Goal: Find specific page/section: Find specific page/section

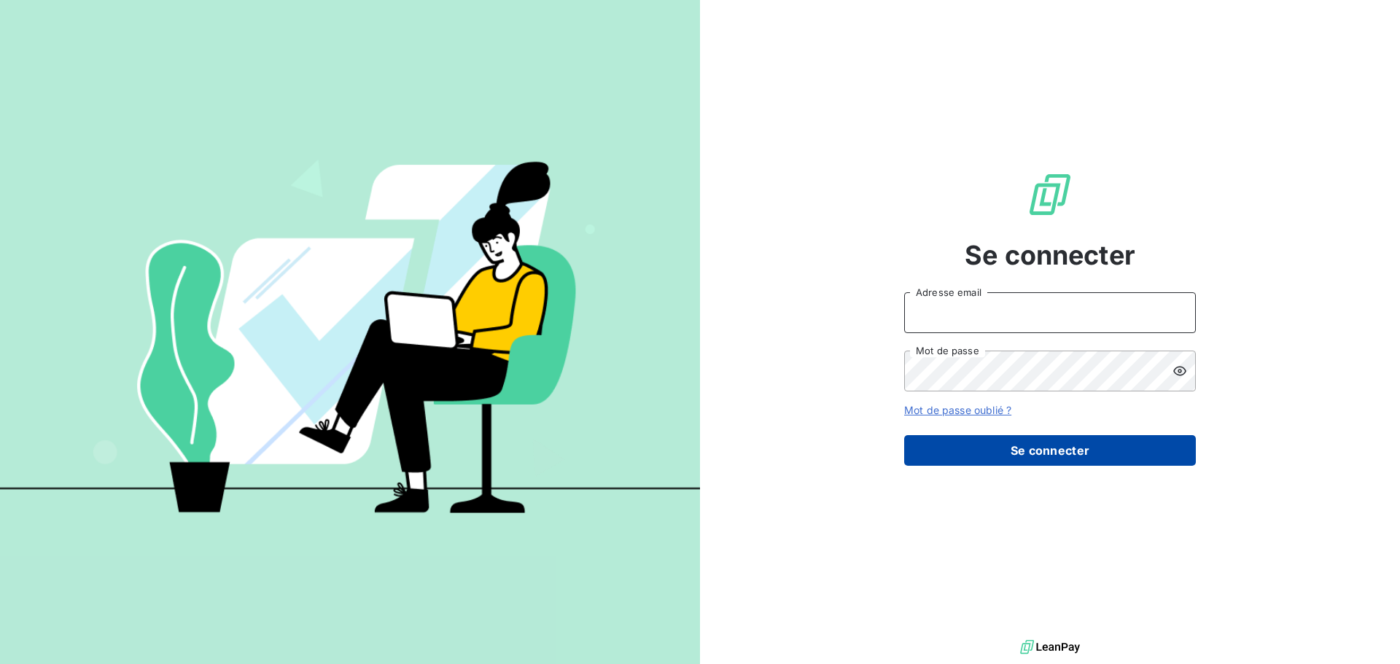
type input "[EMAIL_ADDRESS][DOMAIN_NAME]"
click at [1016, 459] on button "Se connecter" at bounding box center [1050, 450] width 292 height 31
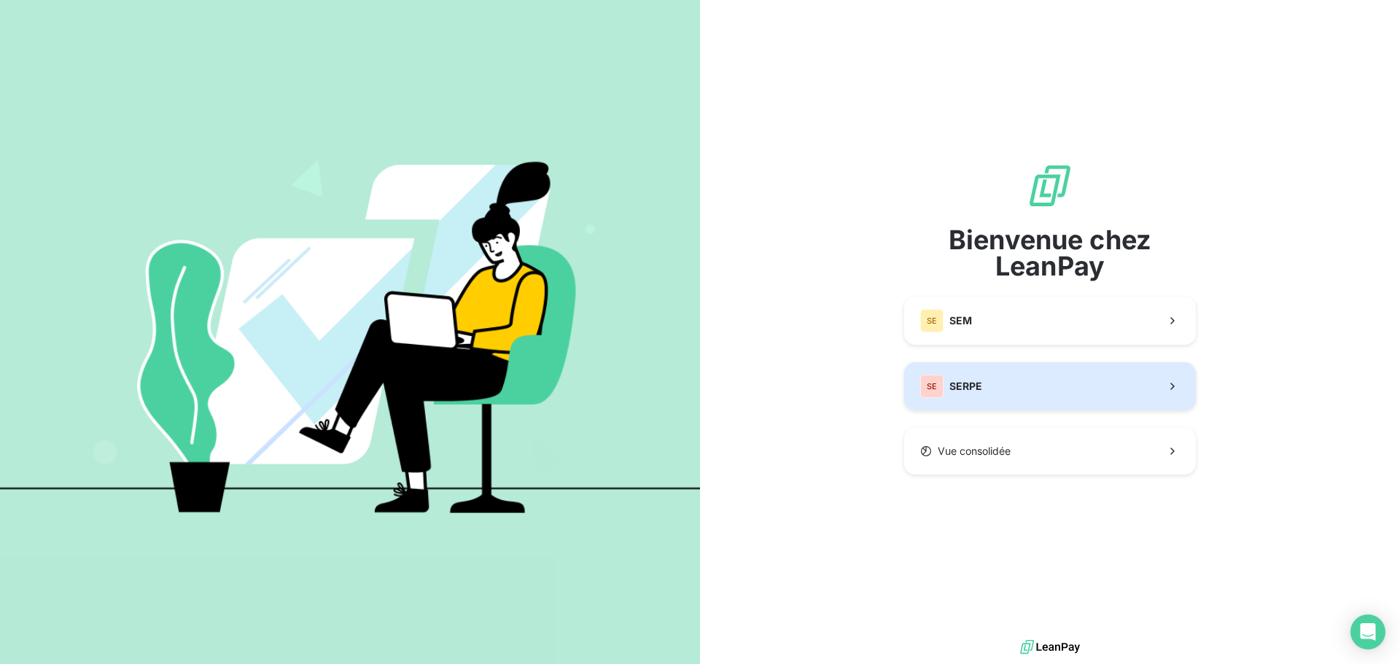
click at [975, 369] on button "SE SERPE" at bounding box center [1050, 386] width 292 height 48
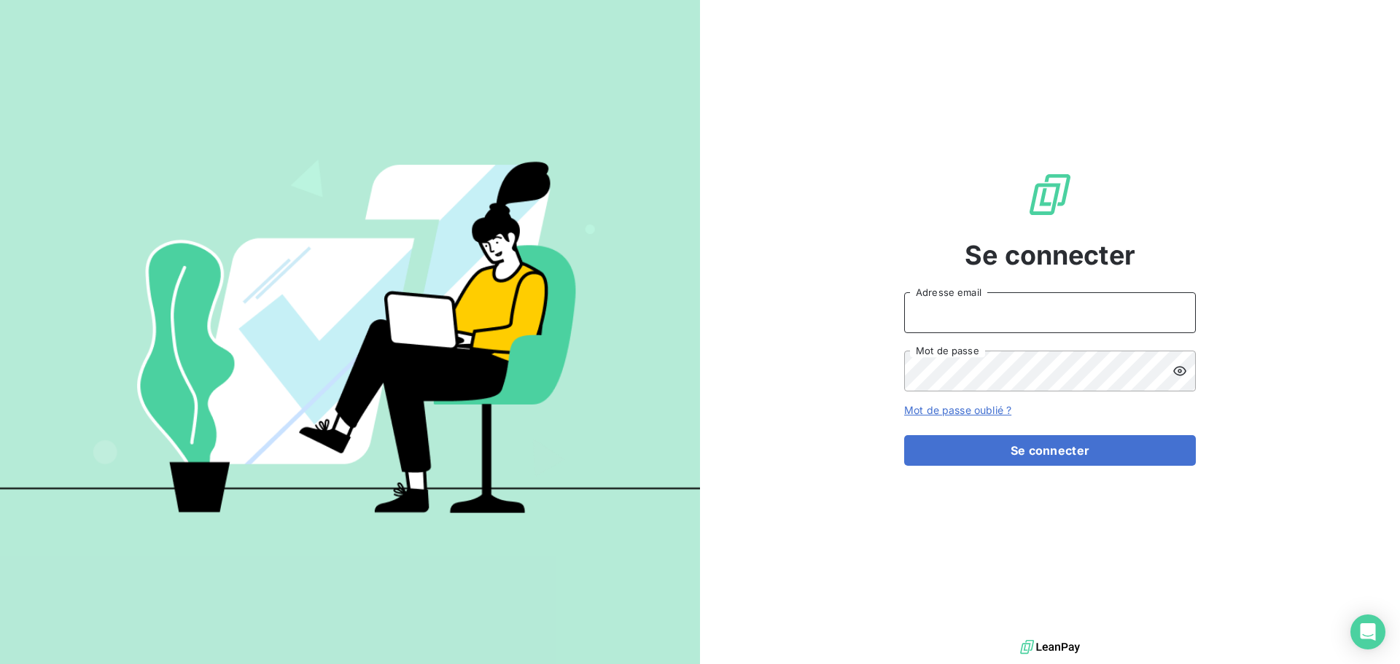
type input "[EMAIL_ADDRESS][DOMAIN_NAME]"
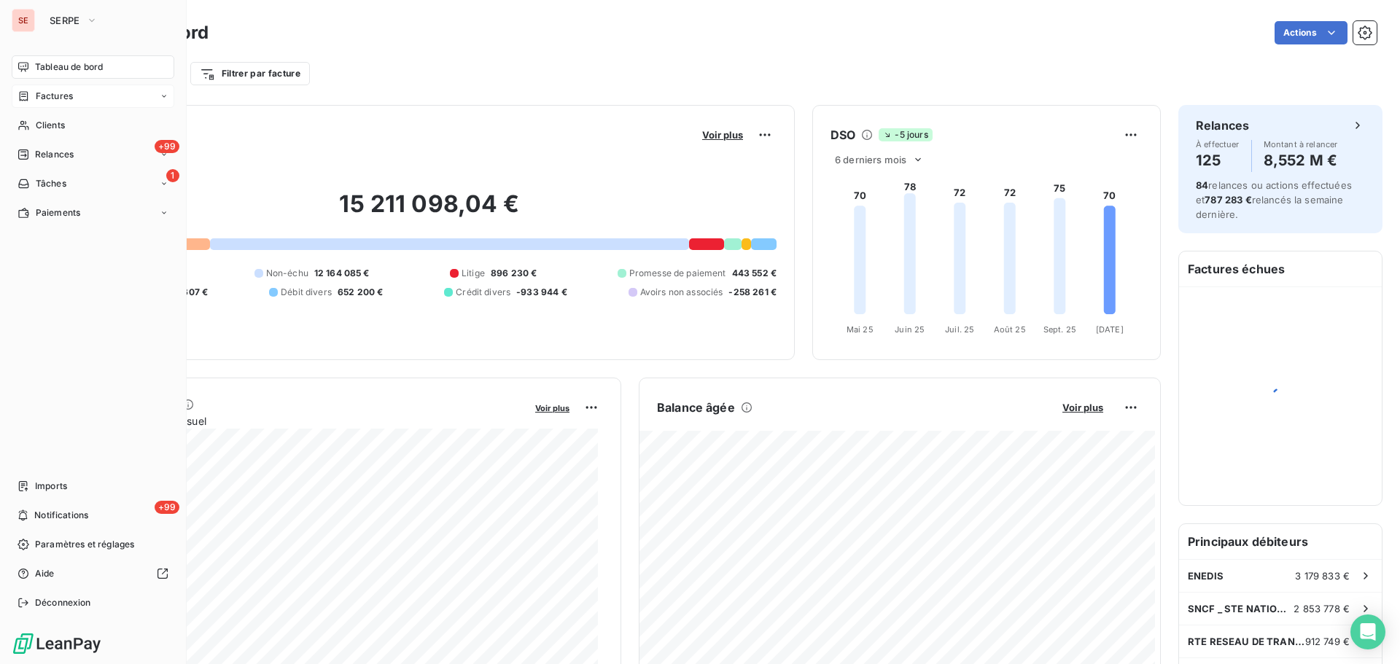
click at [68, 96] on span "Factures" at bounding box center [54, 96] width 37 height 13
click at [73, 125] on div "Factures" at bounding box center [101, 125] width 145 height 23
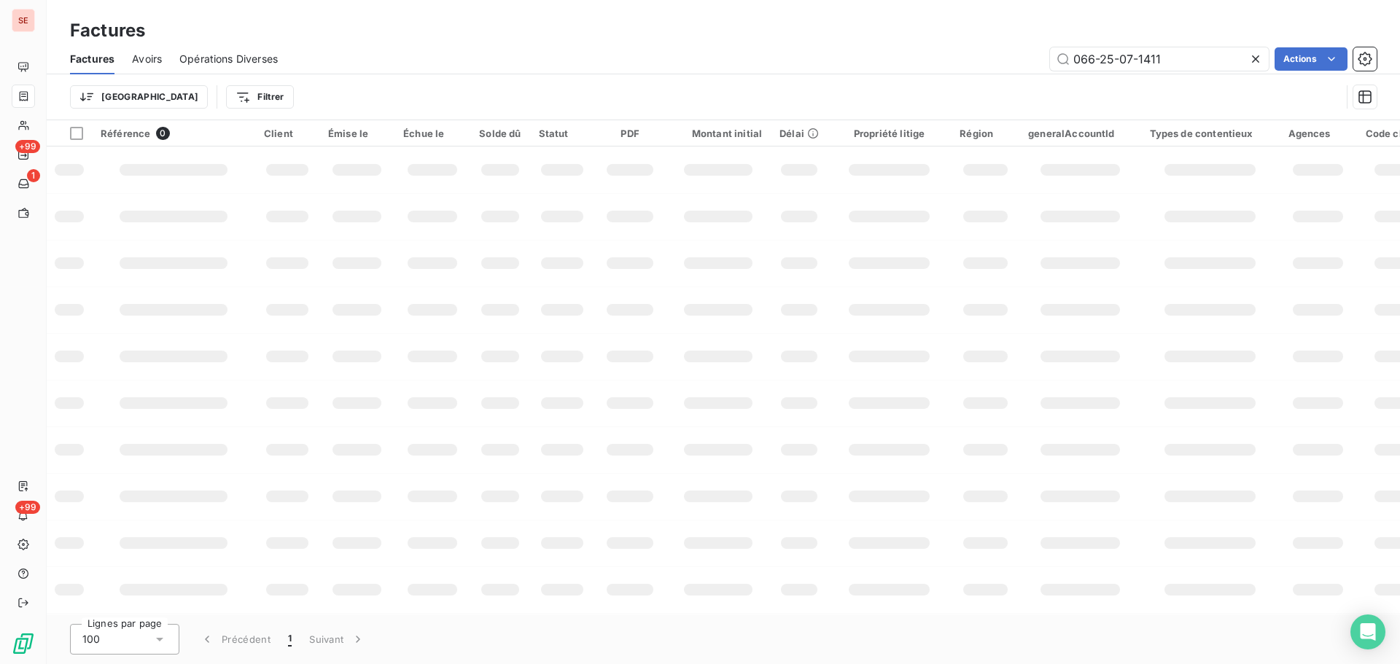
drag, startPoint x: 1158, startPoint y: 54, endPoint x: 945, endPoint y: 46, distance: 213.0
click at [943, 46] on div "Factures Avoirs Opérations Diverses 066-25-07-1411 Actions" at bounding box center [723, 59] width 1353 height 31
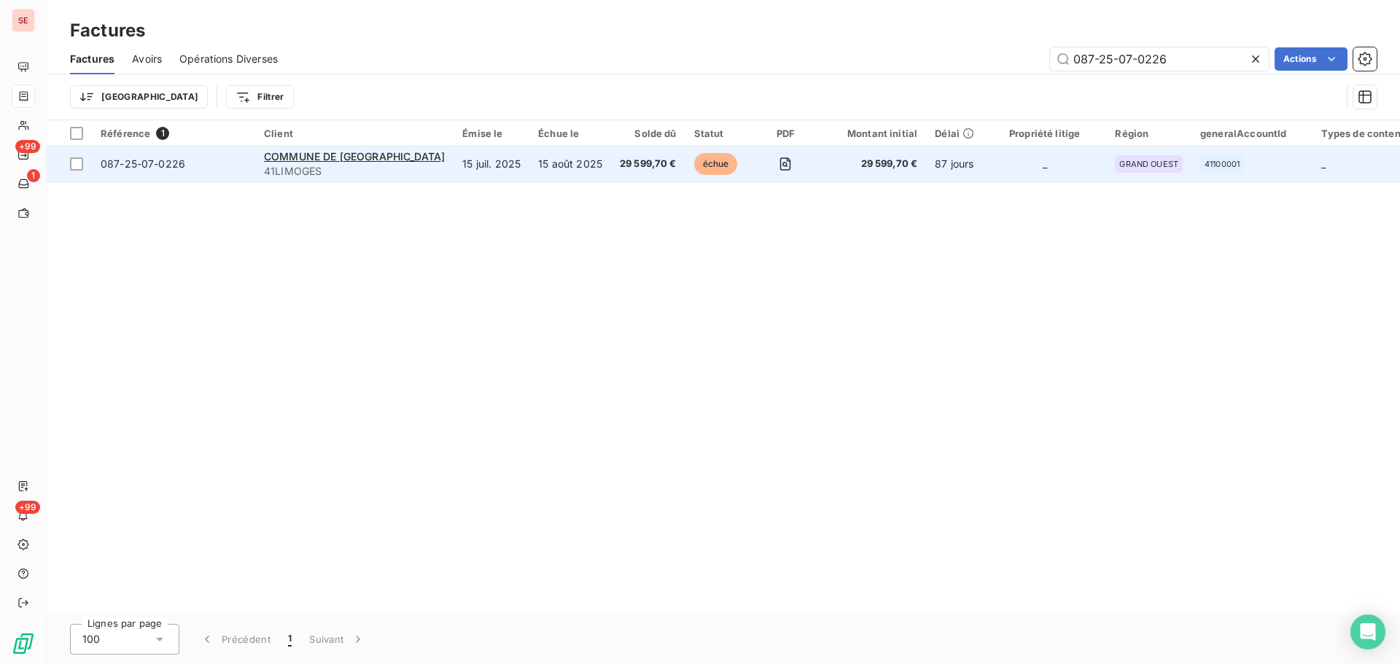
type input "087-25-07-0226"
click at [147, 166] on span "087-25-07-0226" at bounding box center [143, 163] width 85 height 12
